Goal: Task Accomplishment & Management: Manage account settings

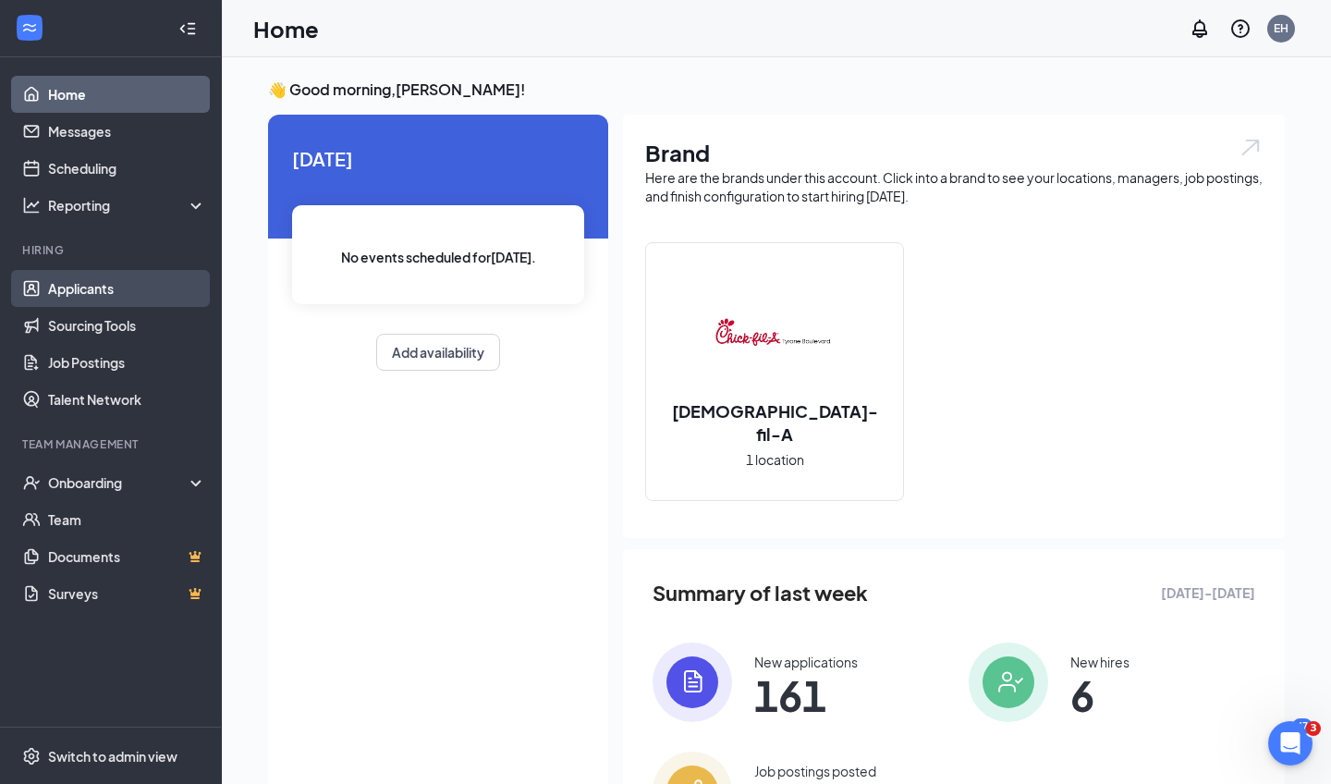
click at [65, 287] on link "Applicants" at bounding box center [127, 288] width 158 height 37
click at [77, 286] on link "Applicants" at bounding box center [127, 288] width 158 height 37
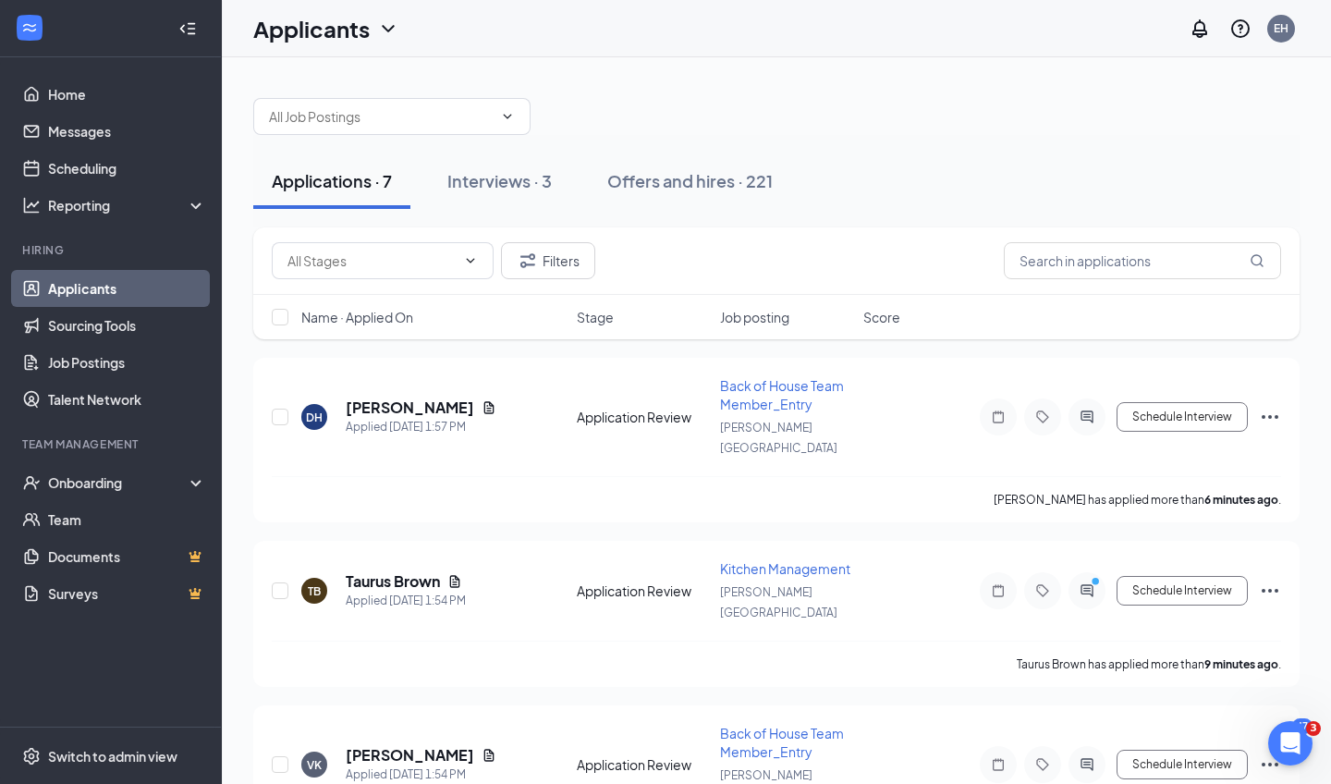
click at [764, 317] on span "Job posting" at bounding box center [754, 317] width 69 height 18
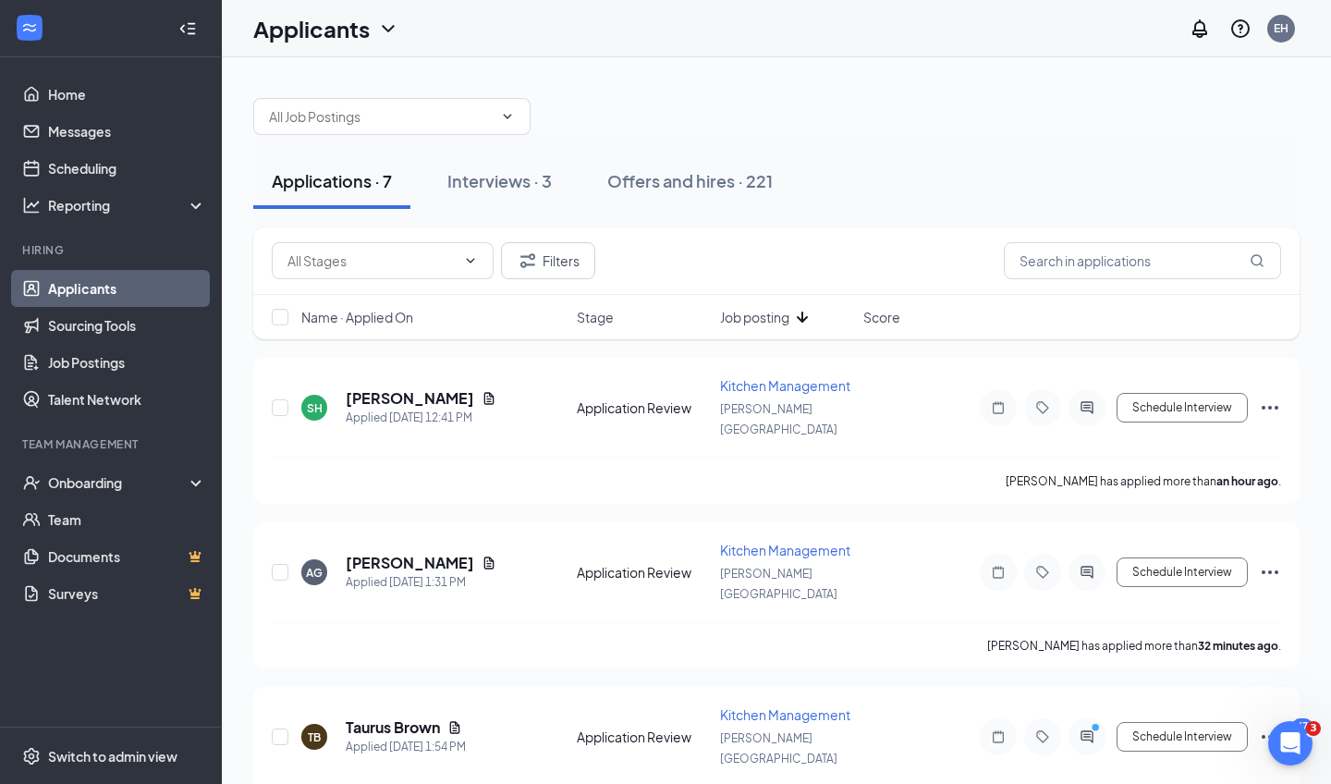
click at [764, 317] on span "Job posting" at bounding box center [754, 317] width 69 height 18
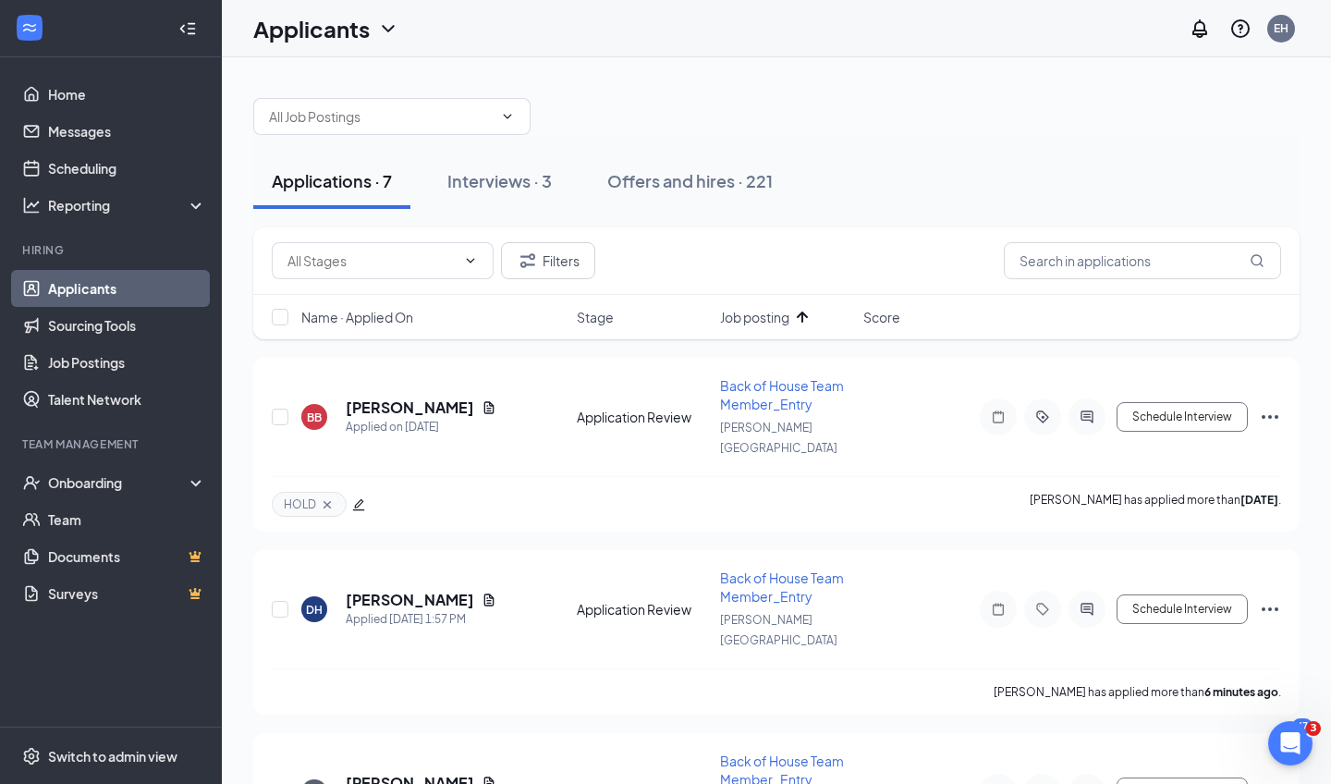
click at [764, 317] on span "Job posting" at bounding box center [754, 317] width 69 height 18
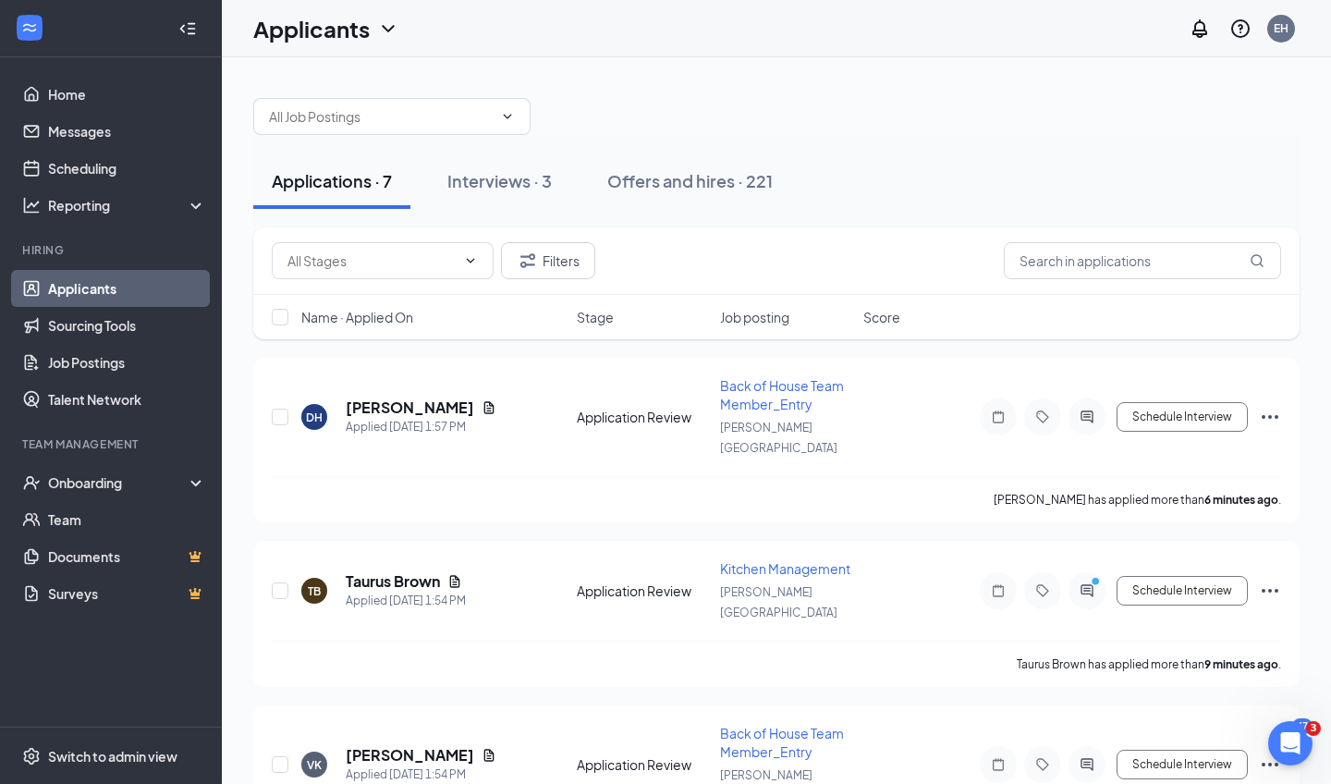
click at [762, 316] on span "Job posting" at bounding box center [754, 317] width 69 height 18
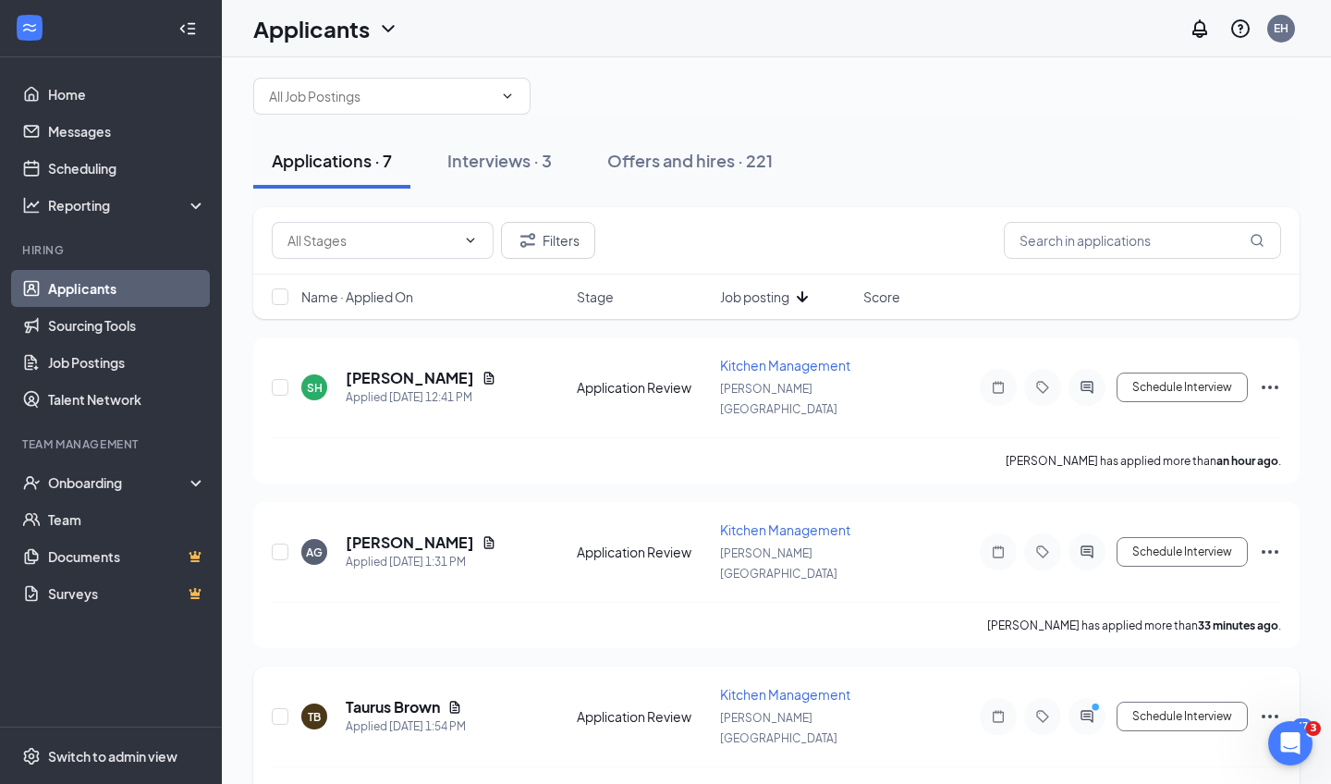
scroll to position [12, 0]
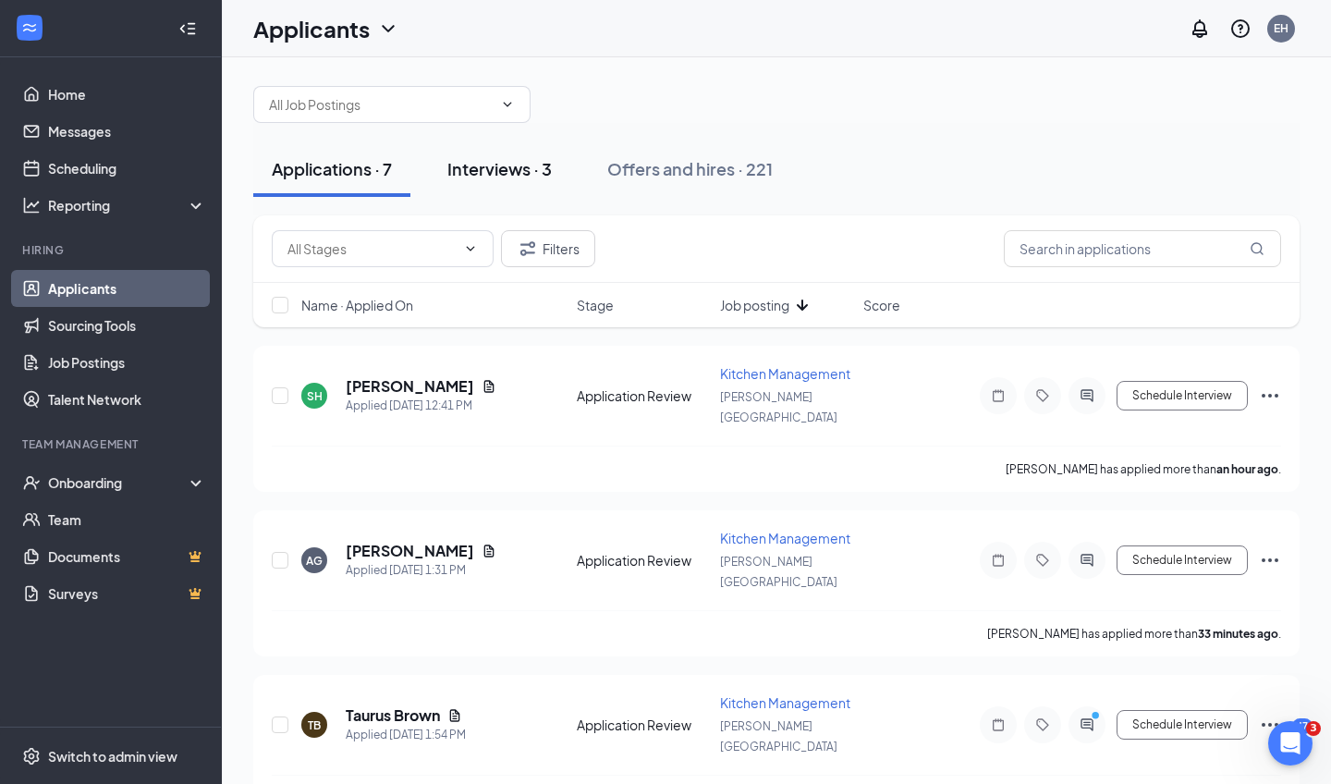
click at [530, 165] on div "Interviews · 3" at bounding box center [499, 168] width 104 height 23
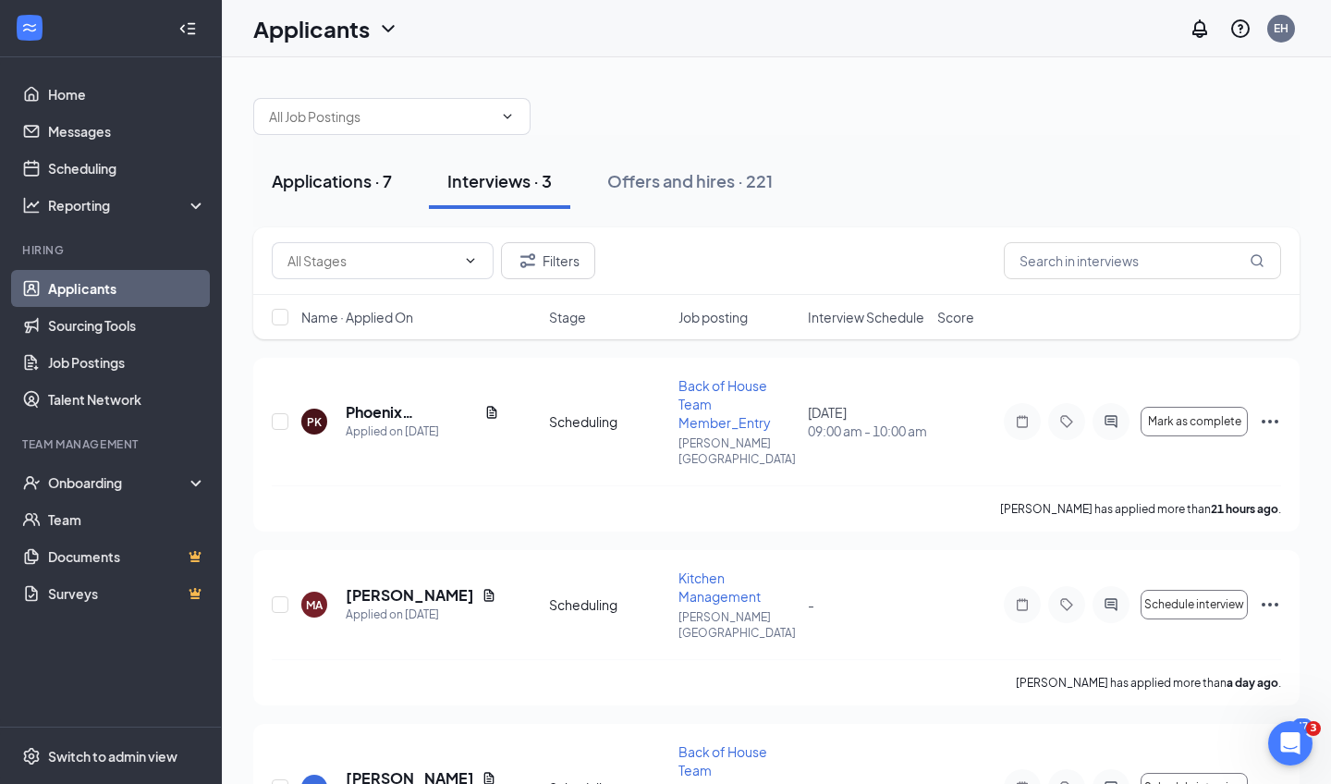
click at [347, 182] on div "Applications · 7" at bounding box center [332, 180] width 120 height 23
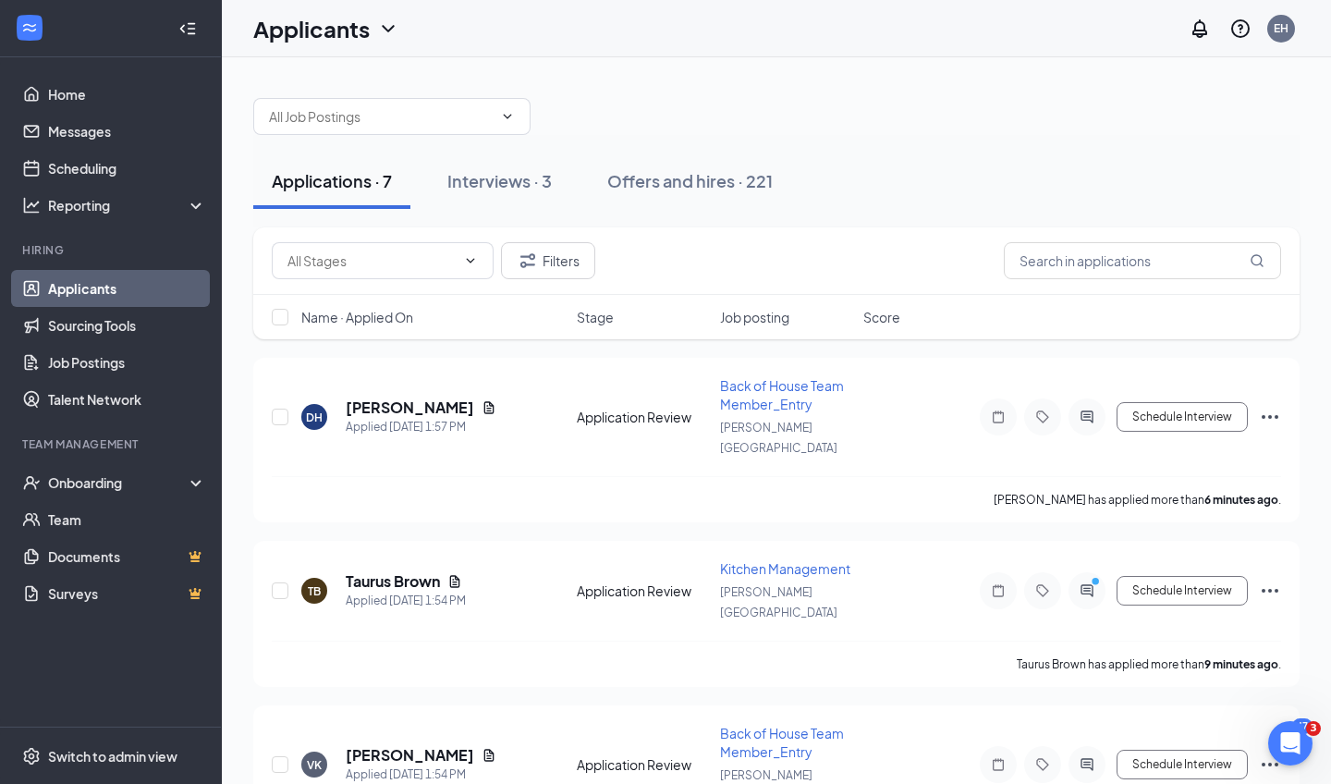
click at [775, 317] on span "Job posting" at bounding box center [754, 317] width 69 height 18
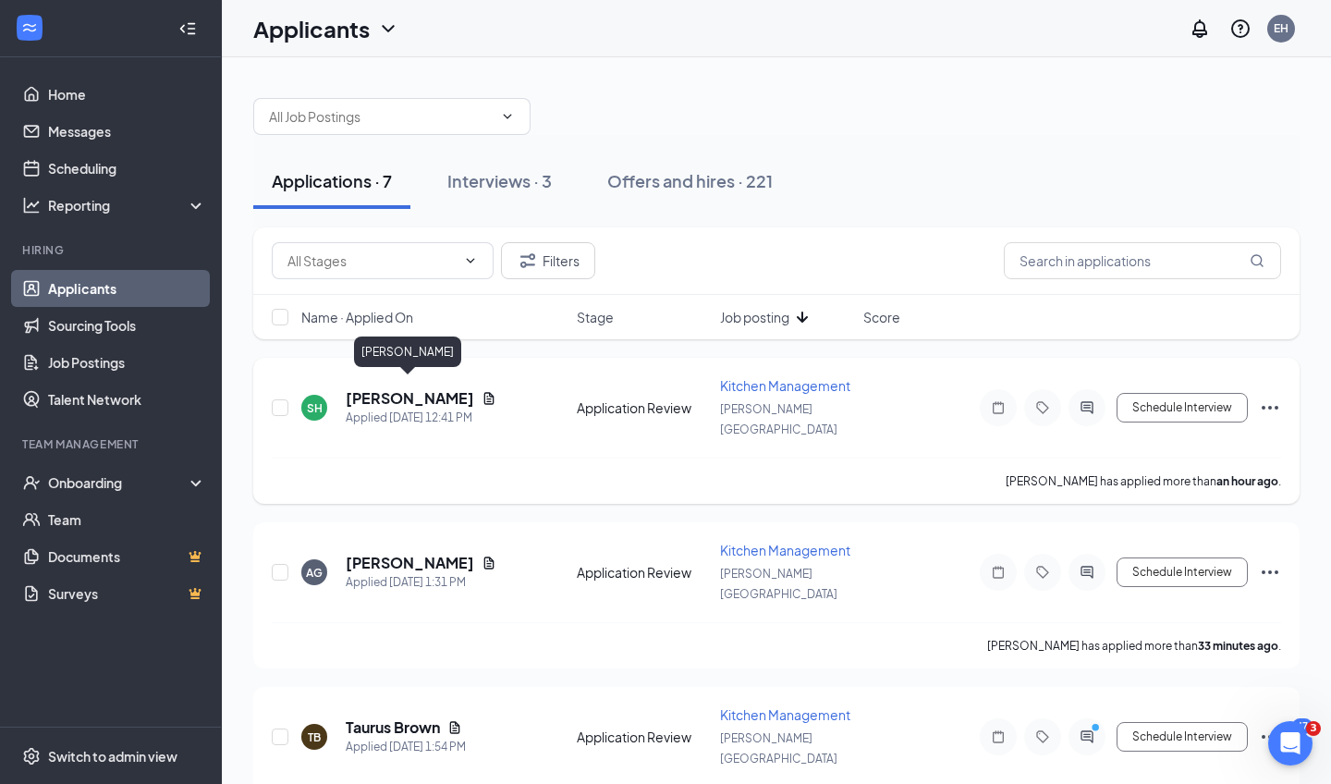
click at [420, 388] on h5 "[PERSON_NAME]" at bounding box center [410, 398] width 128 height 20
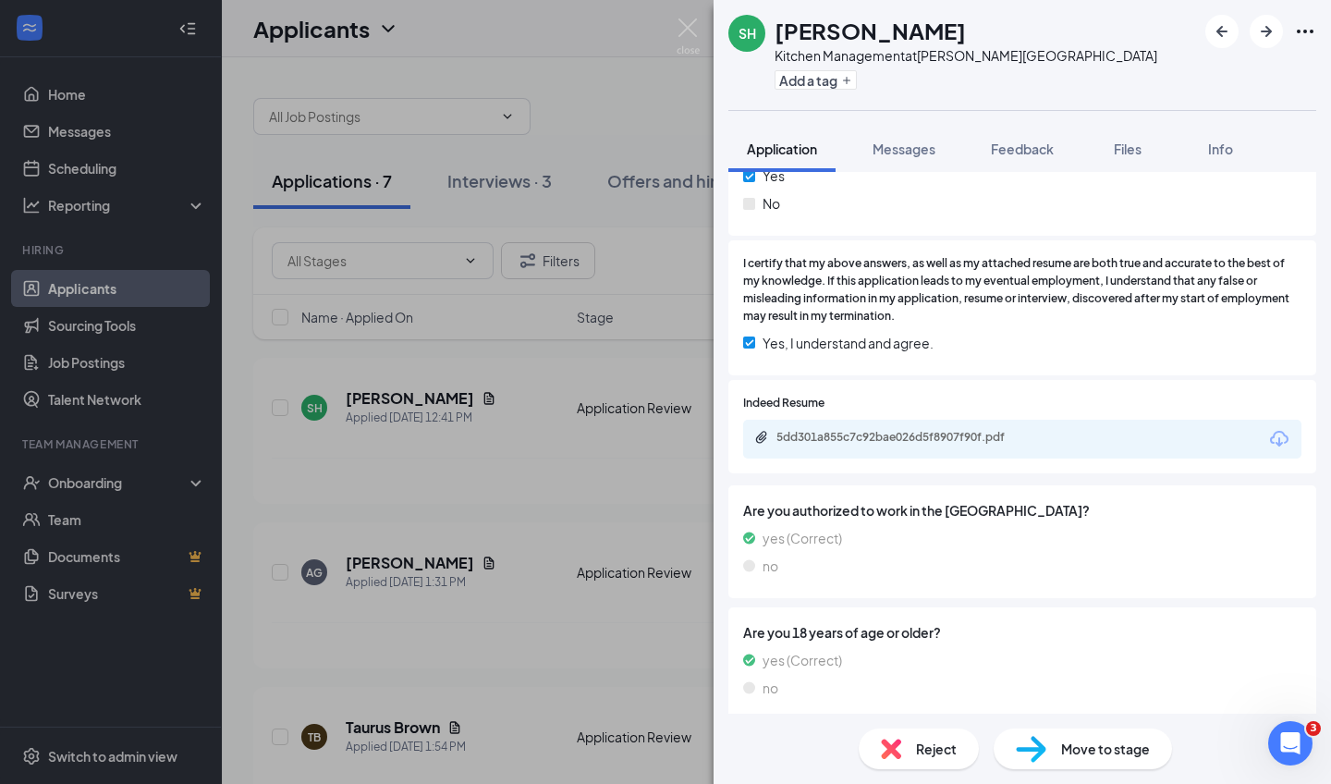
scroll to position [695, 0]
click at [919, 431] on div "5dd301a855c7c92bae026d5f8907f90f.pdf" at bounding box center [905, 438] width 259 height 15
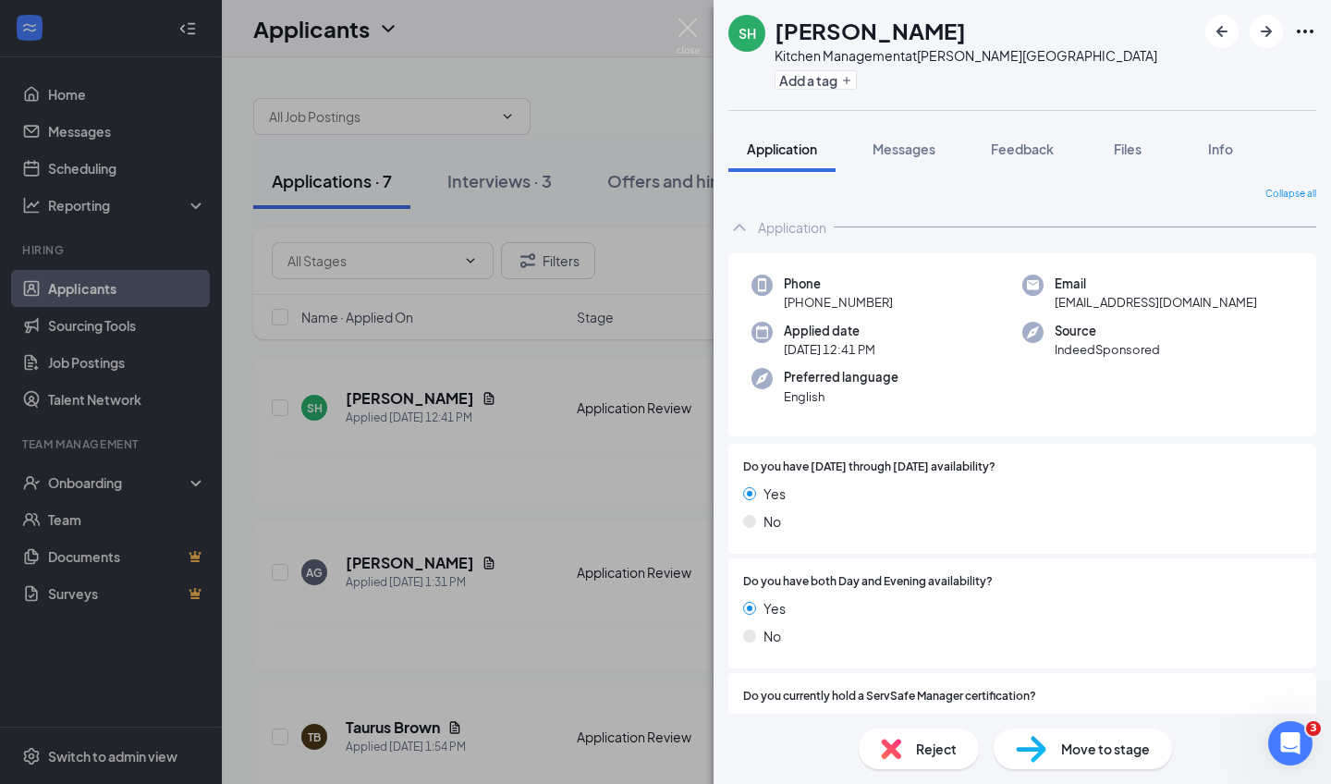
scroll to position [0, 0]
